Goal: Task Accomplishment & Management: Manage account settings

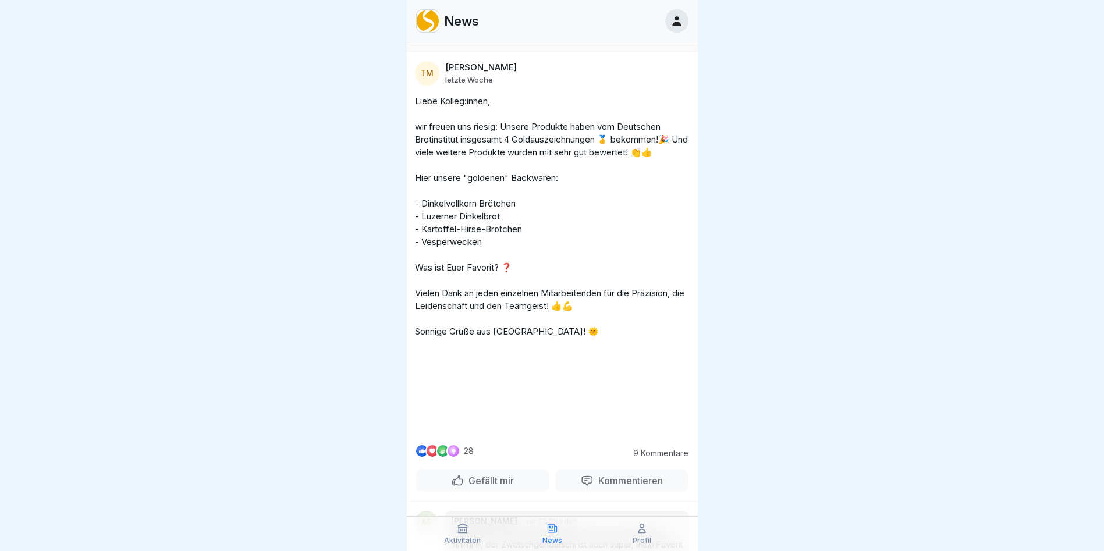
click at [672, 25] on icon at bounding box center [676, 21] width 13 height 13
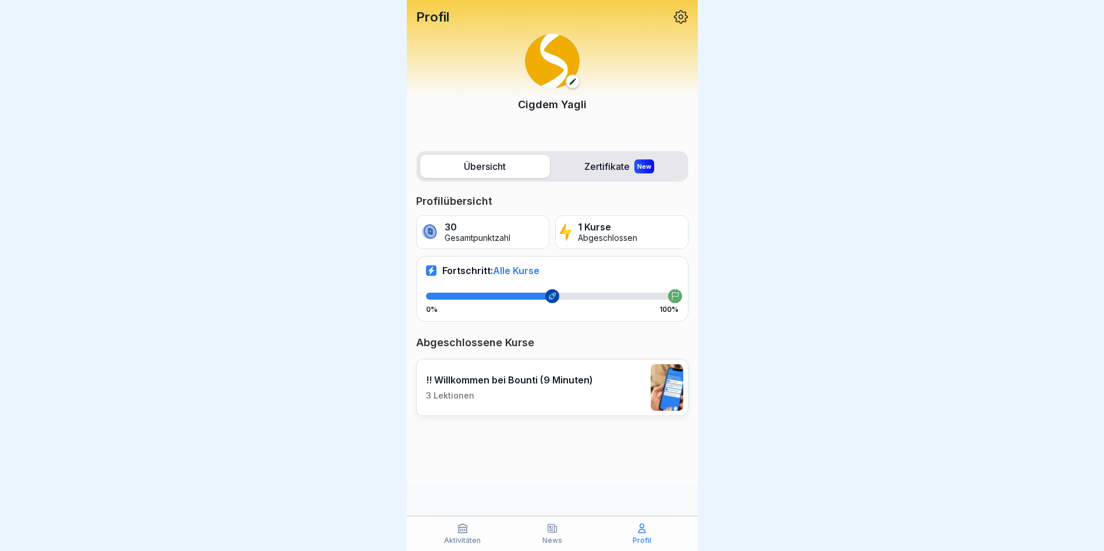
click at [462, 533] on icon at bounding box center [462, 528] width 9 height 9
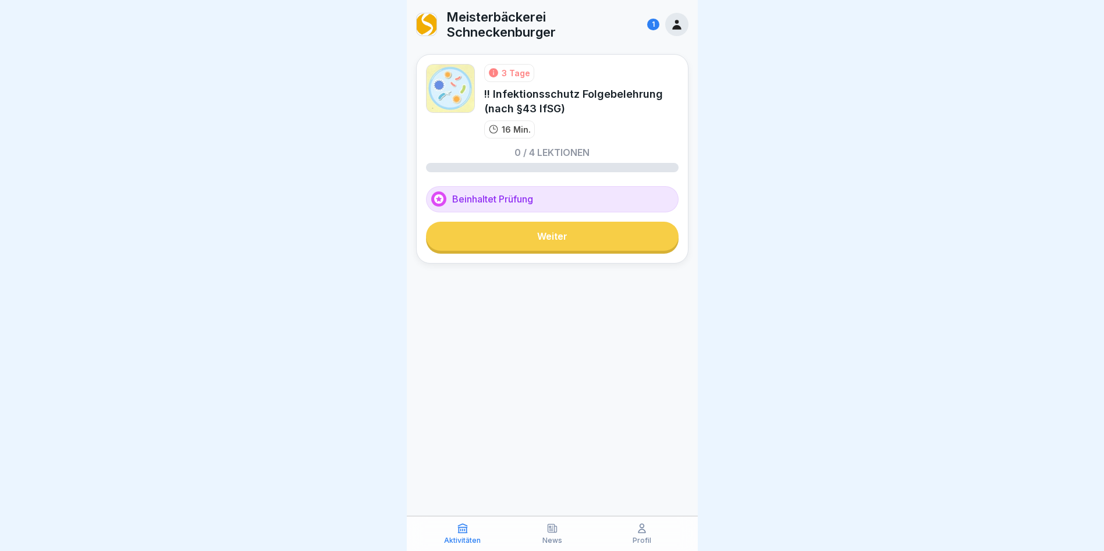
click at [653, 24] on div "1" at bounding box center [653, 25] width 12 height 12
click at [674, 22] on icon at bounding box center [676, 24] width 13 height 13
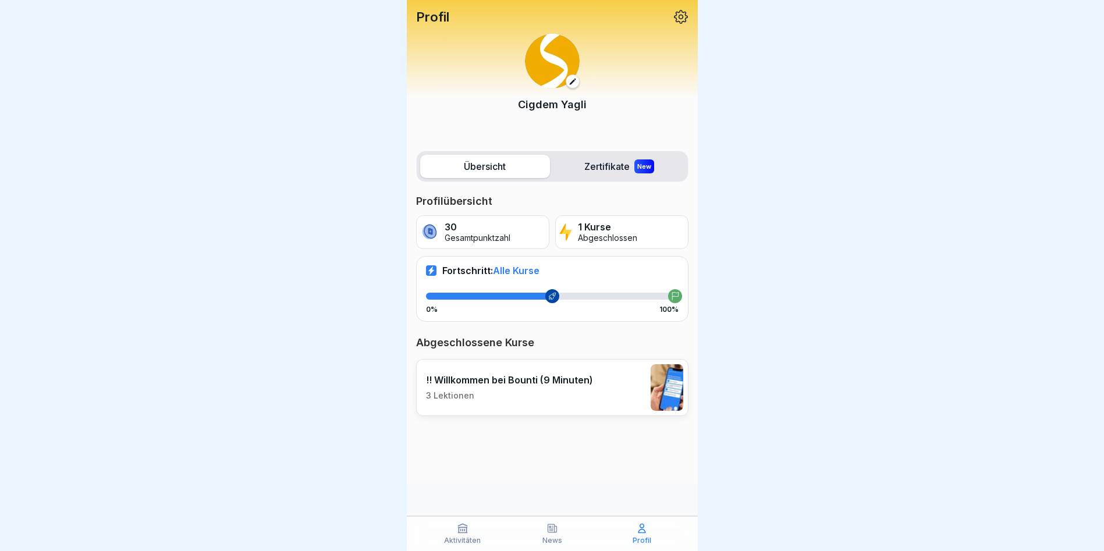
scroll to position [9, 0]
click at [643, 528] on icon at bounding box center [642, 528] width 12 height 12
click at [681, 16] on icon at bounding box center [680, 16] width 15 height 15
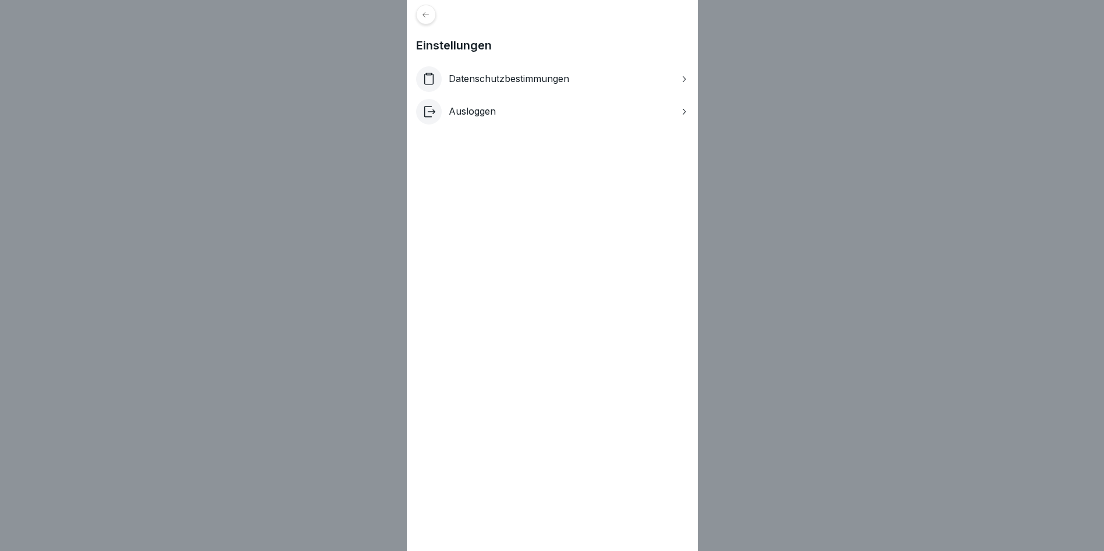
click at [482, 111] on p "Ausloggen" at bounding box center [472, 111] width 47 height 11
